Goal: Task Accomplishment & Management: Complete application form

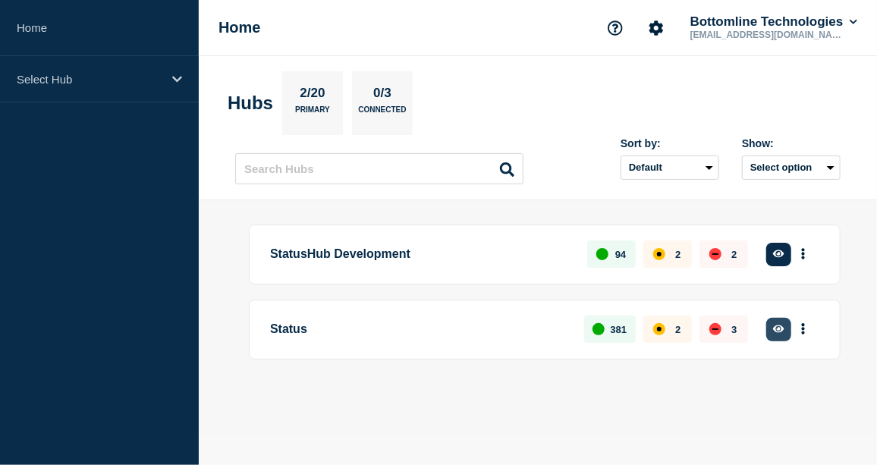
click at [782, 335] on button "button" at bounding box center [778, 330] width 25 height 24
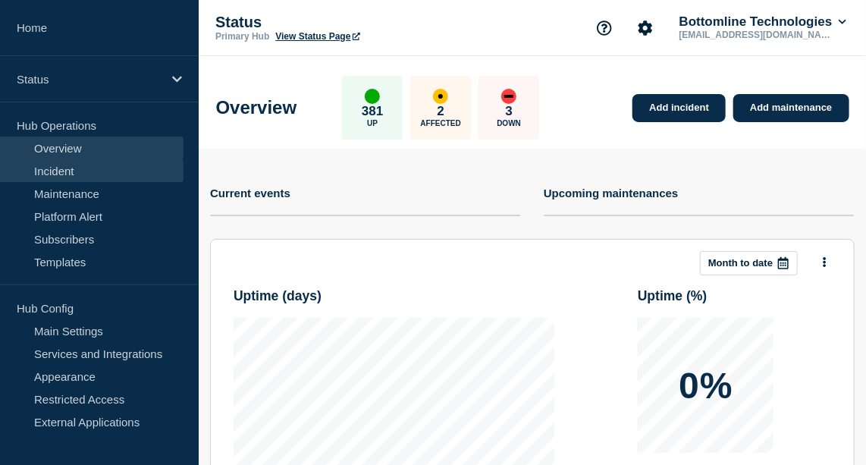
click at [77, 166] on link "Incident" at bounding box center [92, 170] width 184 height 23
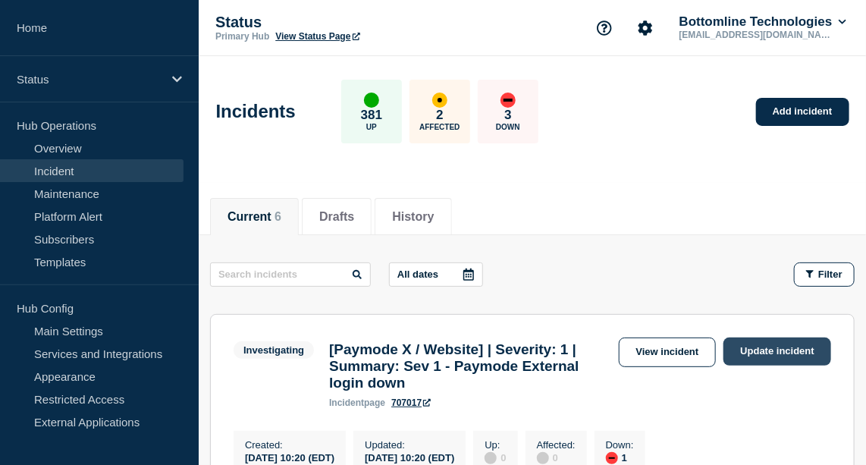
click at [799, 354] on link "Update incident" at bounding box center [778, 352] width 108 height 28
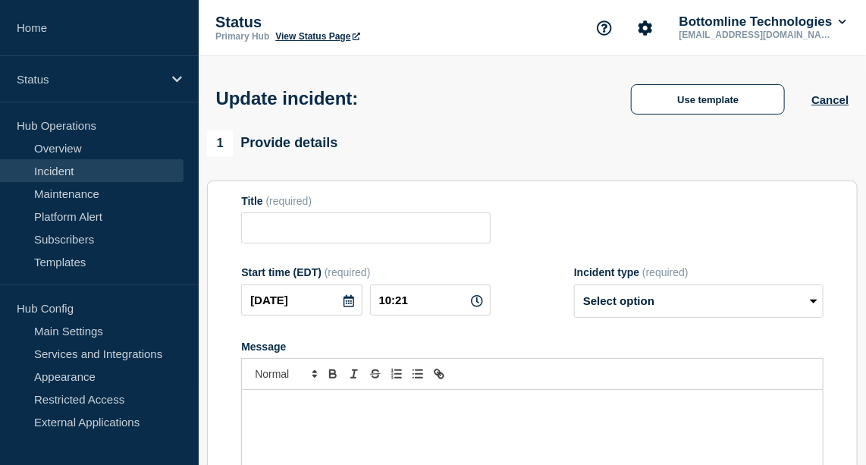
type input "[Paymode X / Website] | Severity: 1 | Summary: Sev 1 - Paymode External login d…"
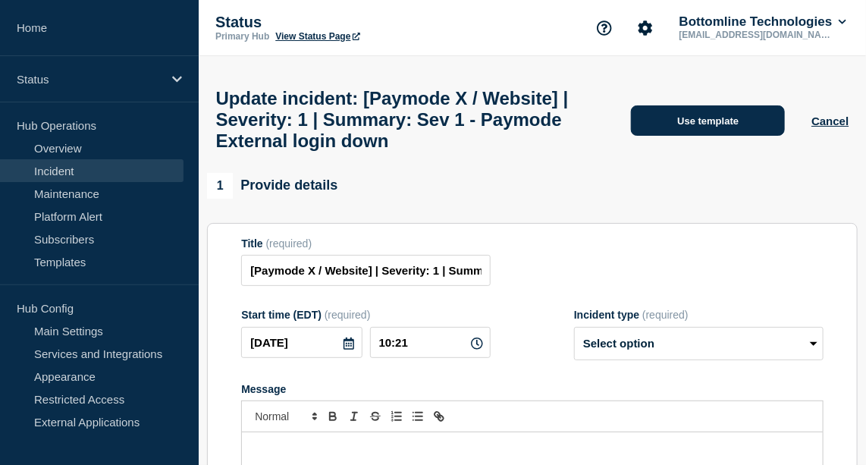
click at [699, 136] on button "Use template" at bounding box center [708, 120] width 154 height 30
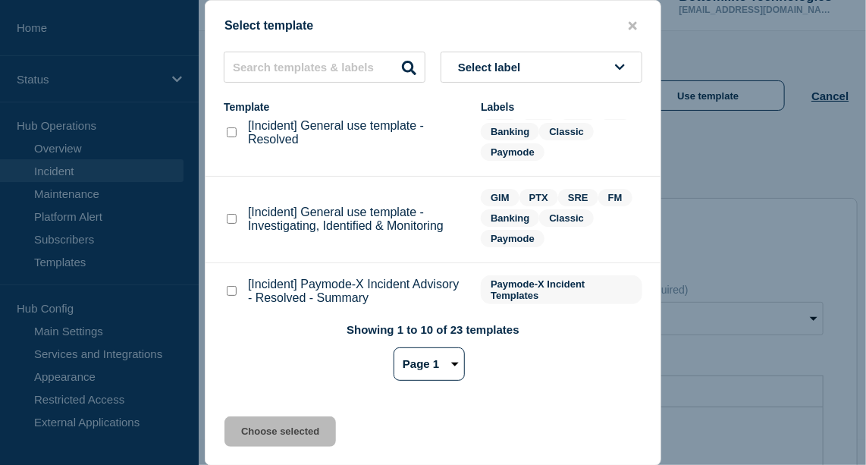
scroll to position [166, 0]
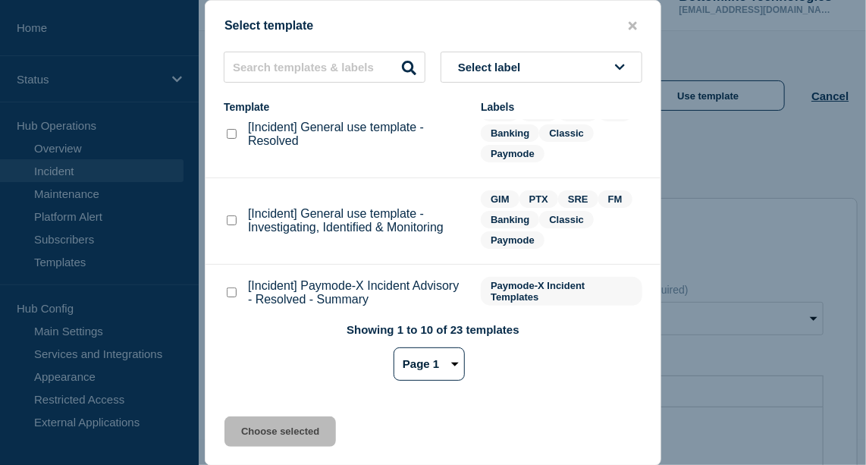
click at [231, 222] on checkbox"] "[Incident] General use template - Investigating, Identified & Monitoring checkb…" at bounding box center [232, 220] width 10 height 10
checkbox checkbox"] "true"
click at [295, 432] on button "Choose selected" at bounding box center [281, 431] width 112 height 30
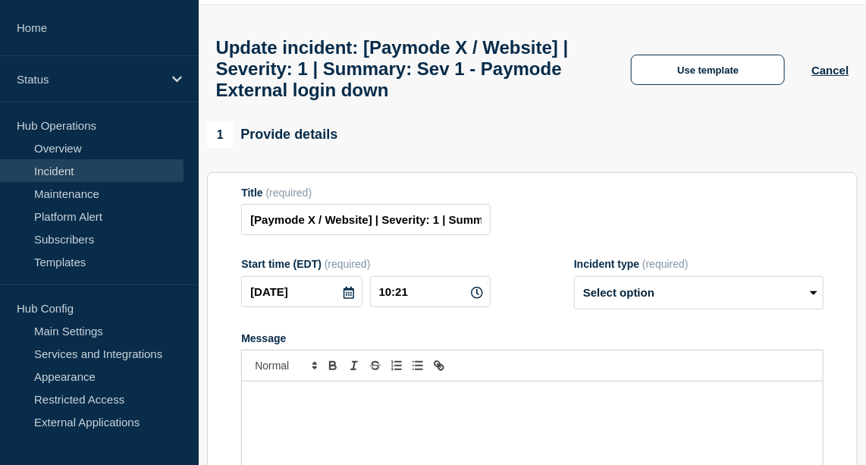
select select "investigating"
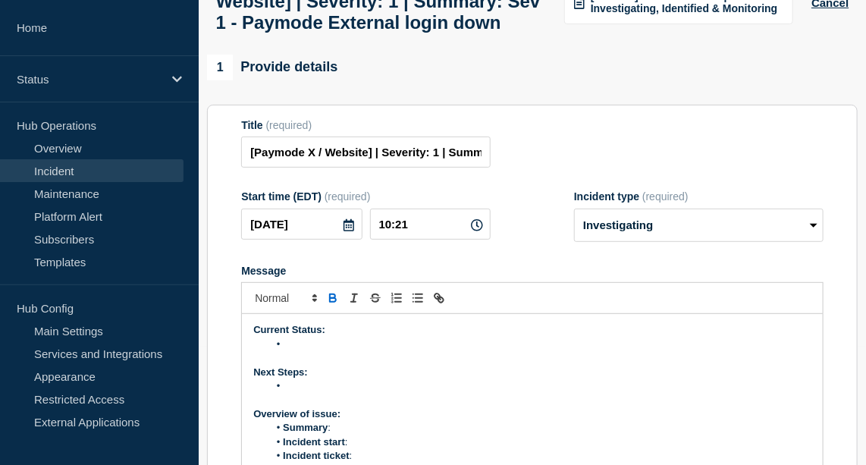
scroll to position [118, 0]
click at [310, 352] on li "Message" at bounding box center [540, 345] width 543 height 14
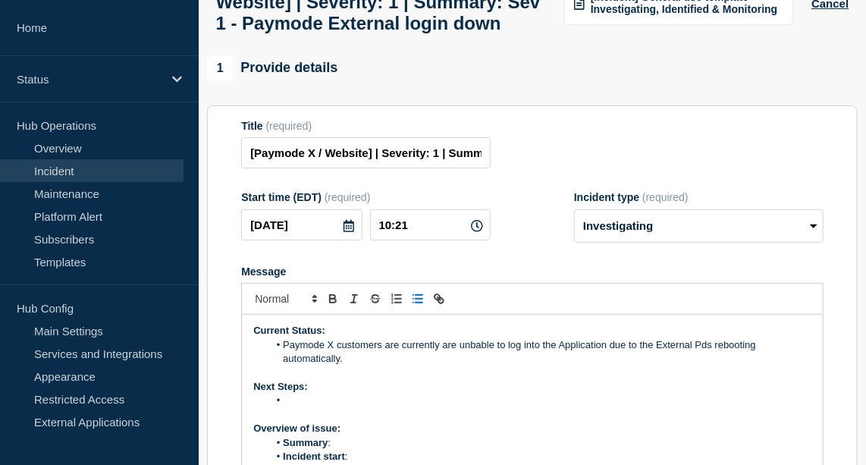
click at [479, 366] on li "Paymode X customers are currently are unbable to log into the Application due t…" at bounding box center [540, 352] width 543 height 28
click at [368, 366] on li "Paymode X customers are currently are unable to log into the Application due to…" at bounding box center [540, 352] width 543 height 28
click at [702, 366] on li "Paymode X customers are currently are unable to log into the Application due to…" at bounding box center [540, 352] width 543 height 28
click at [288, 366] on li "Paymode X customers are currently are unable to log into the Application due to…" at bounding box center [540, 352] width 543 height 28
click at [385, 366] on li "All Paymode X customers are currently are unable to log into the Application du…" at bounding box center [540, 352] width 543 height 28
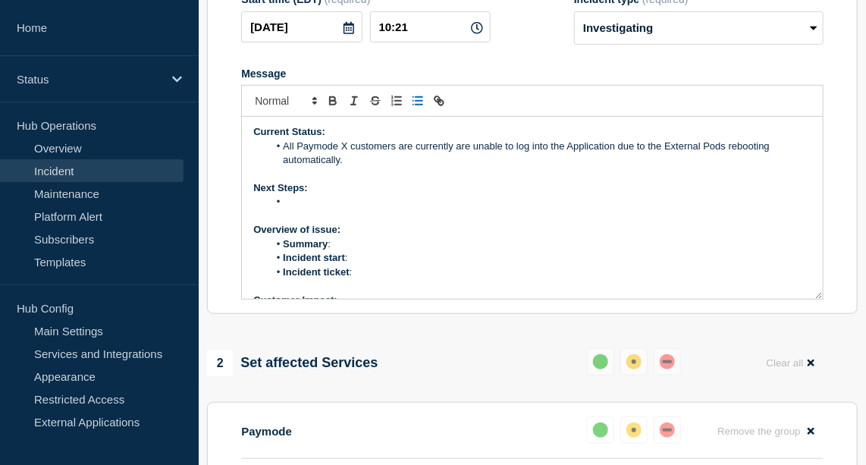
scroll to position [0, 0]
click at [357, 168] on li "All Paymode X customers are currently are unable to log into the Application du…" at bounding box center [540, 154] width 543 height 28
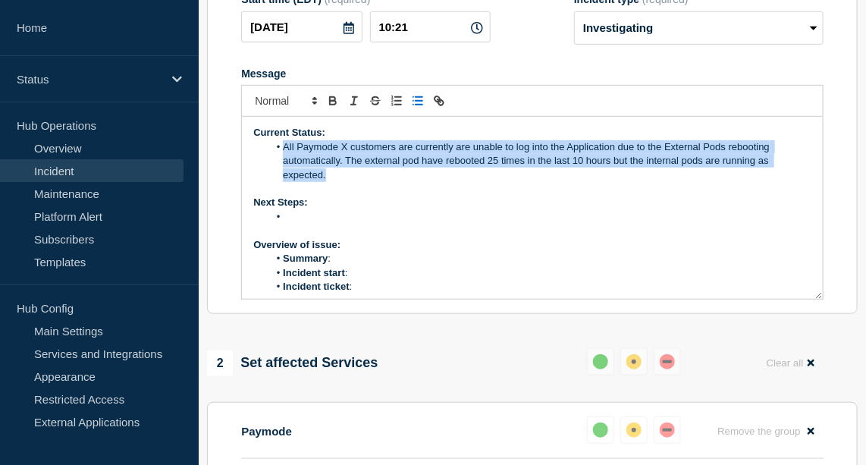
drag, startPoint x: 337, startPoint y: 213, endPoint x: 279, endPoint y: 187, distance: 63.5
click at [279, 182] on li "All Paymode X customers are currently are unable to log into the Application du…" at bounding box center [540, 161] width 543 height 42
copy li "All Paymode X customers are currently are unable to log into the Application du…"
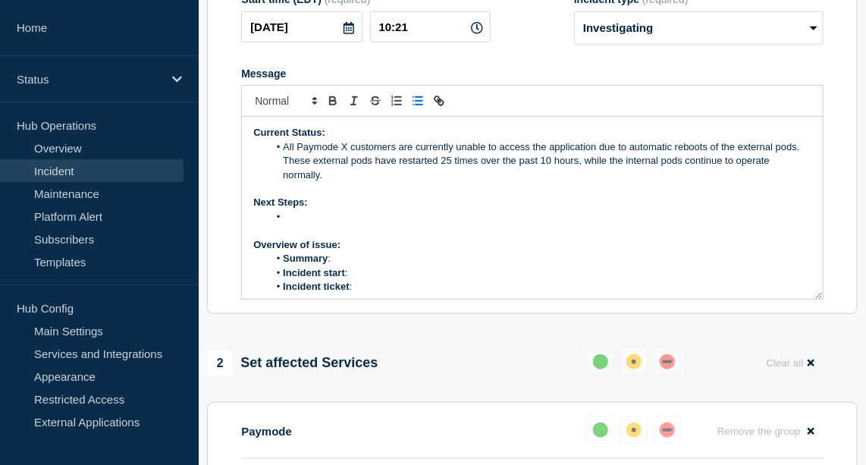
click at [319, 224] on li "Message" at bounding box center [540, 217] width 543 height 14
click at [362, 266] on li "Summary :" at bounding box center [540, 259] width 543 height 14
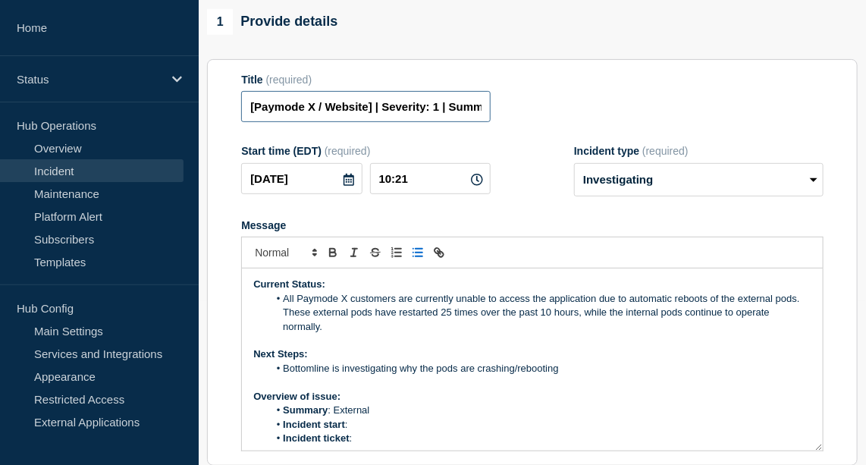
scroll to position [0, 226]
drag, startPoint x: 447, startPoint y: 142, endPoint x: 600, endPoint y: 169, distance: 155.6
click at [600, 169] on form "Title (required) [Paymode X / Website] | Severity: 1 | Summary: Sev 1 - Paymode…" at bounding box center [532, 263] width 583 height 379
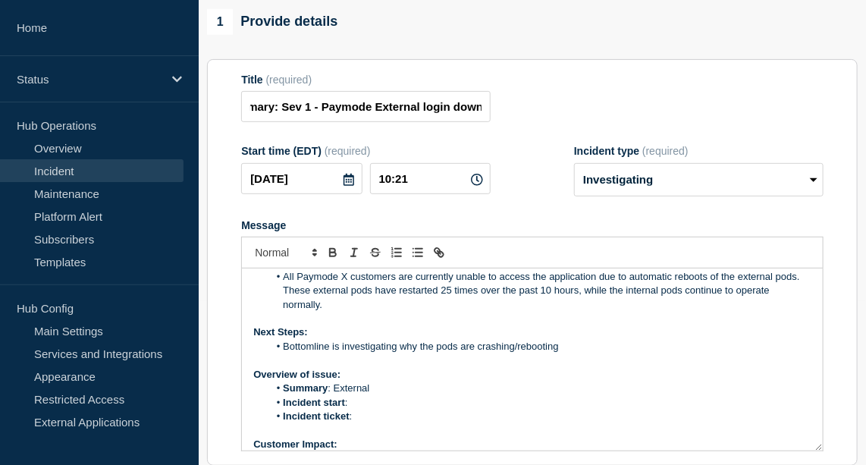
scroll to position [0, 0]
click at [386, 395] on li "Summary : External" at bounding box center [540, 389] width 543 height 14
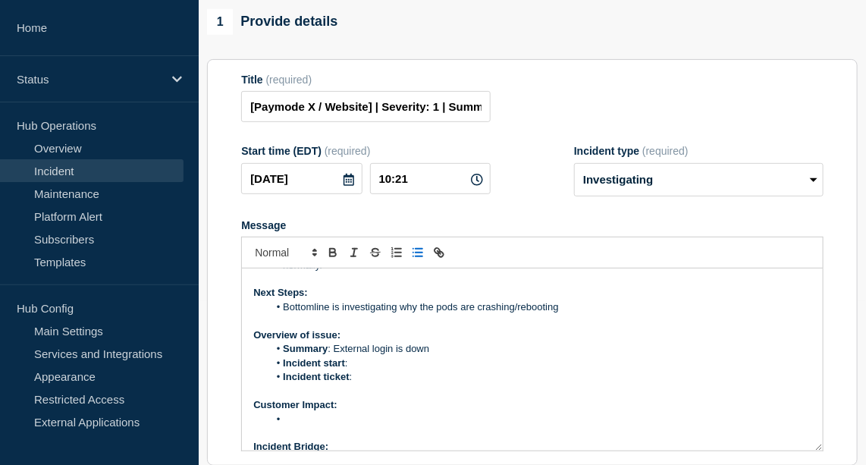
scroll to position [61, 0]
click at [374, 370] on li "Incident start :" at bounding box center [540, 364] width 543 height 14
click at [376, 384] on li "Incident ticket :" at bounding box center [540, 377] width 543 height 14
drag, startPoint x: 388, startPoint y: 448, endPoint x: 360, endPoint y: 450, distance: 28.9
click at [360, 426] on li "Message" at bounding box center [540, 420] width 543 height 14
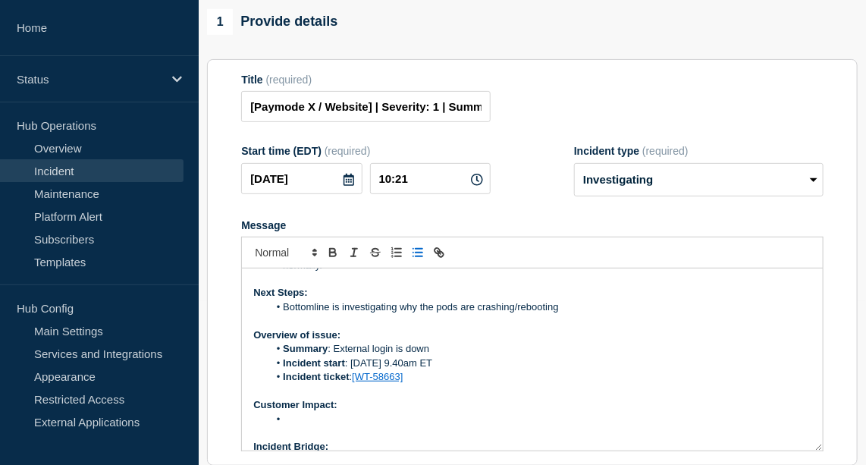
scroll to position [143, 0]
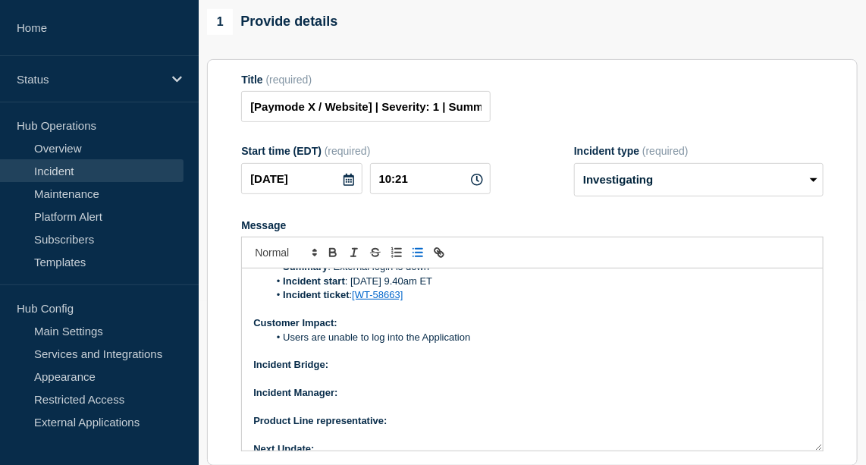
click at [349, 372] on p "Incident Bridge:" at bounding box center [532, 365] width 558 height 14
click at [338, 259] on icon "Toggle bold text" at bounding box center [333, 253] width 14 height 14
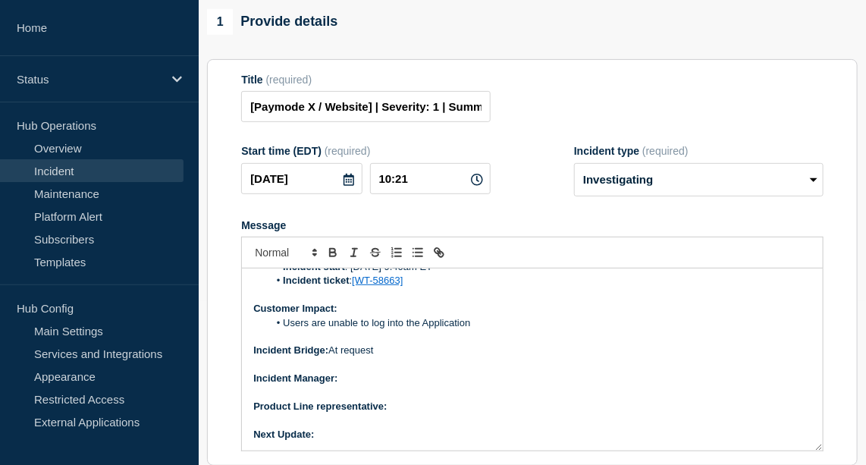
click at [361, 385] on p "Incident Manager:" at bounding box center [532, 379] width 558 height 14
click at [335, 256] on icon "Toggle bold text" at bounding box center [333, 255] width 6 height 4
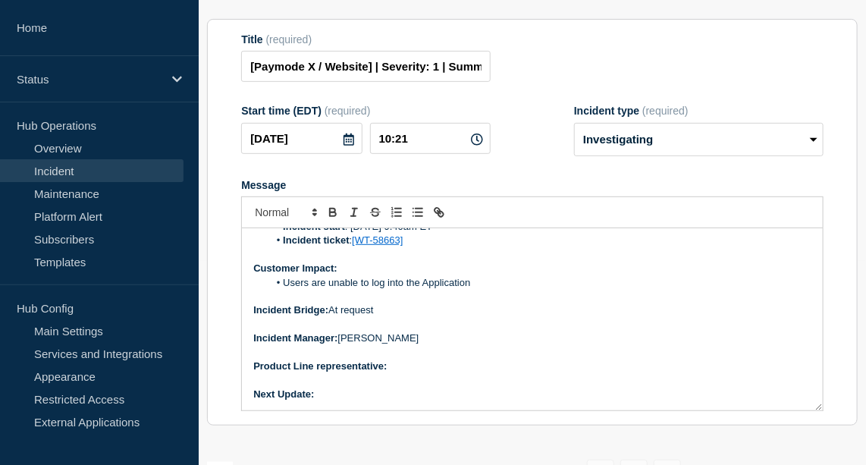
scroll to position [206, 0]
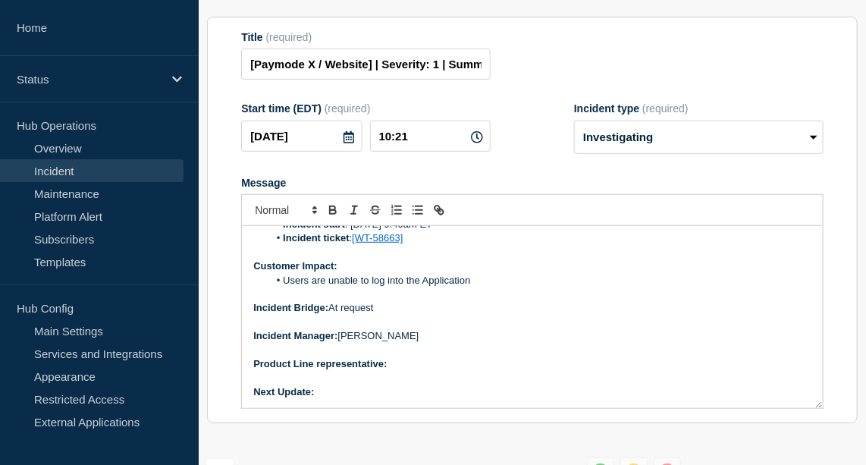
click at [404, 371] on p "Product Line representative:" at bounding box center [532, 364] width 558 height 14
click at [335, 210] on icon "Toggle bold text" at bounding box center [332, 208] width 5 height 4
click at [357, 385] on p "Message" at bounding box center [532, 379] width 558 height 14
click at [337, 399] on p "Next Update:" at bounding box center [532, 392] width 558 height 14
click at [328, 219] on button "Toggle bold text" at bounding box center [332, 210] width 21 height 18
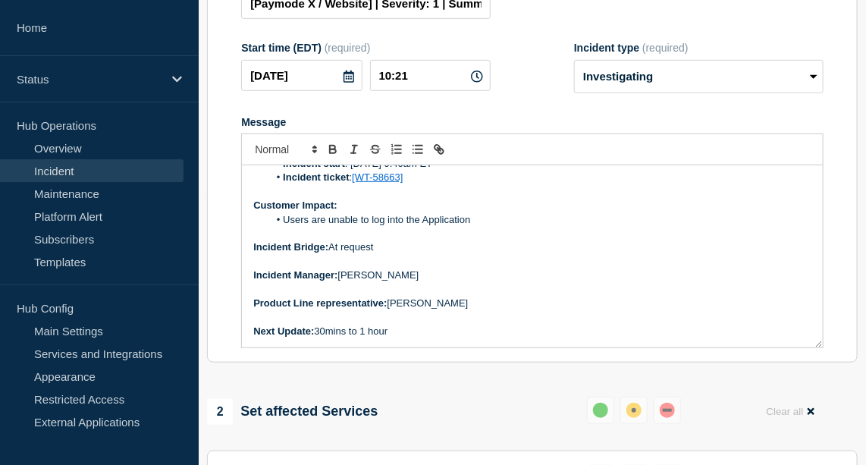
scroll to position [273, 0]
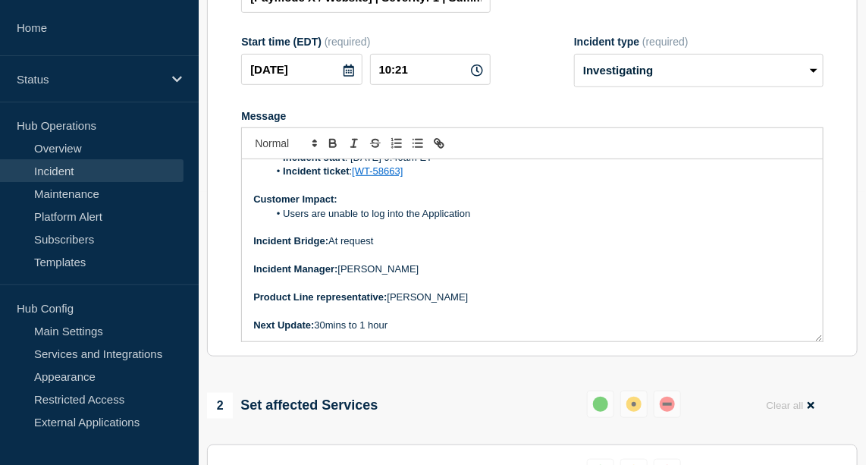
click at [486, 221] on li "Users are unable to log into the Application" at bounding box center [540, 214] width 543 height 14
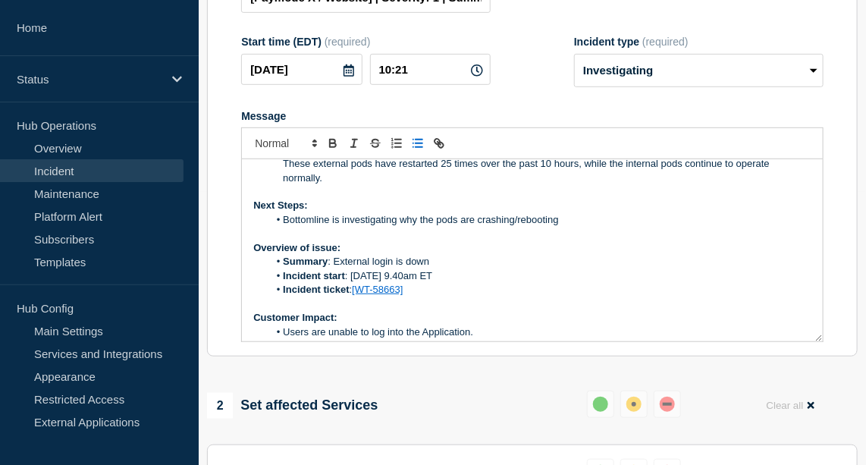
scroll to position [0, 0]
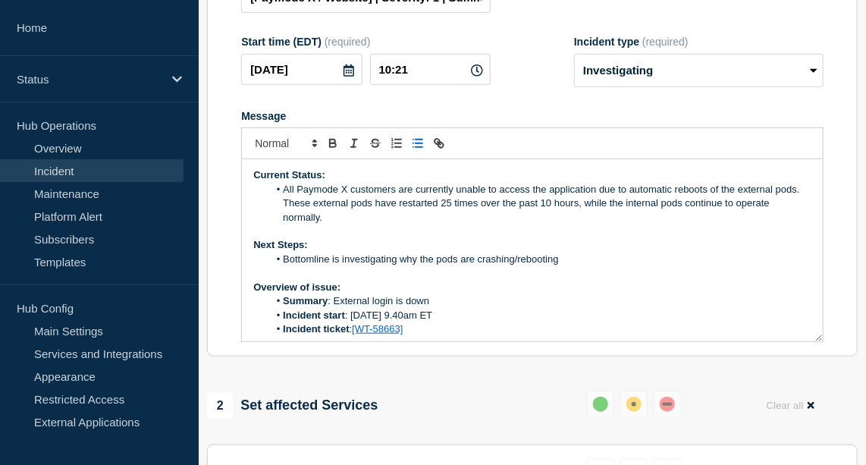
click at [595, 266] on li "Bottomline is investigating why the pods are crashing/rebooting" at bounding box center [540, 260] width 543 height 14
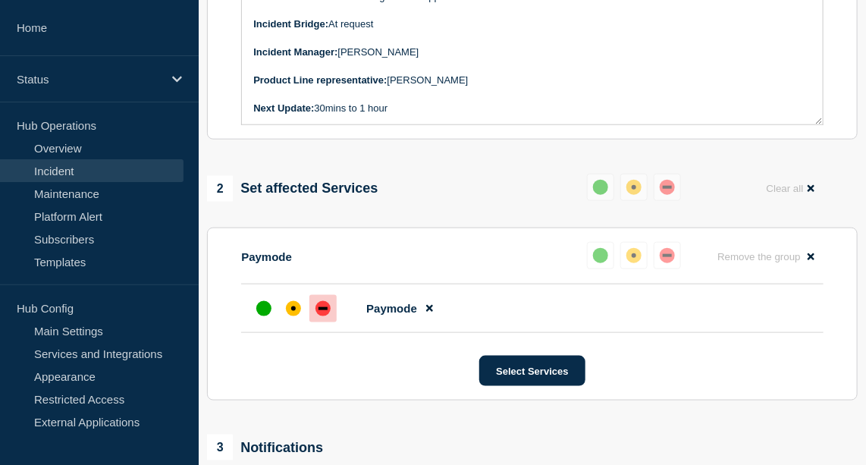
scroll to position [721, 0]
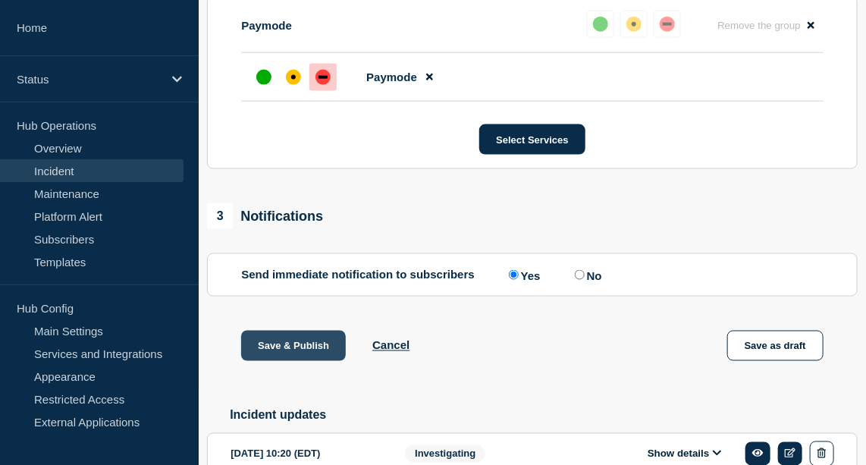
click at [317, 361] on button "Save & Publish" at bounding box center [293, 346] width 105 height 30
